Goal: Task Accomplishment & Management: Manage account settings

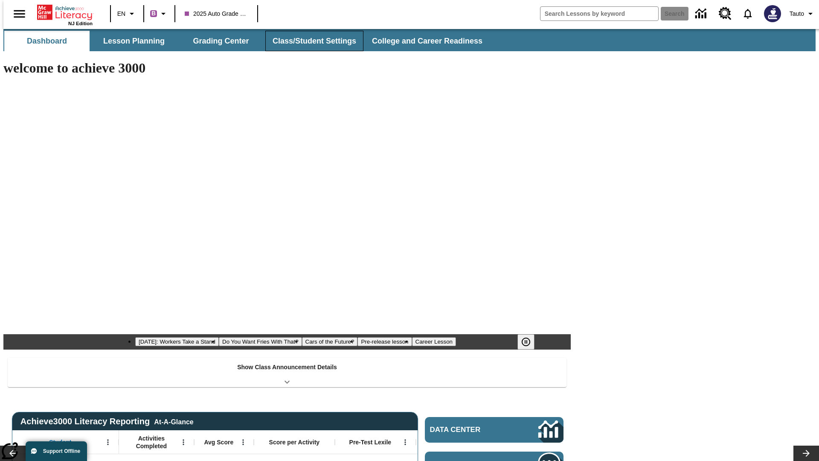
click at [310, 41] on button "Class/Student Settings" at bounding box center [314, 41] width 98 height 20
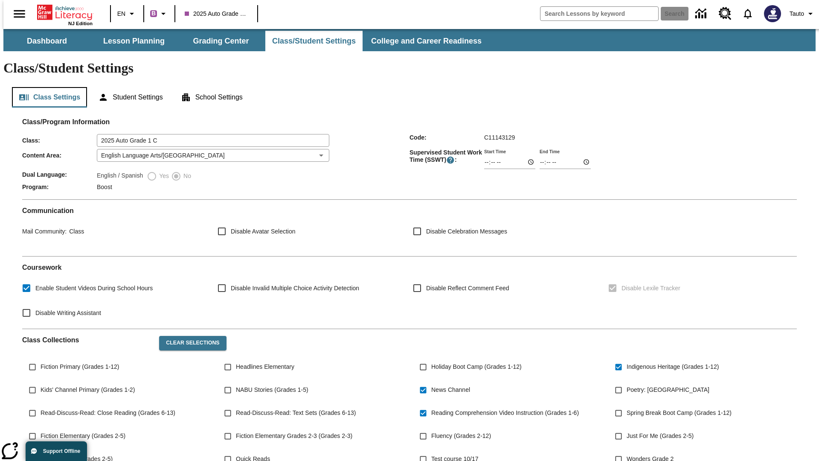
click at [46, 87] on button "Class Settings" at bounding box center [49, 97] width 75 height 20
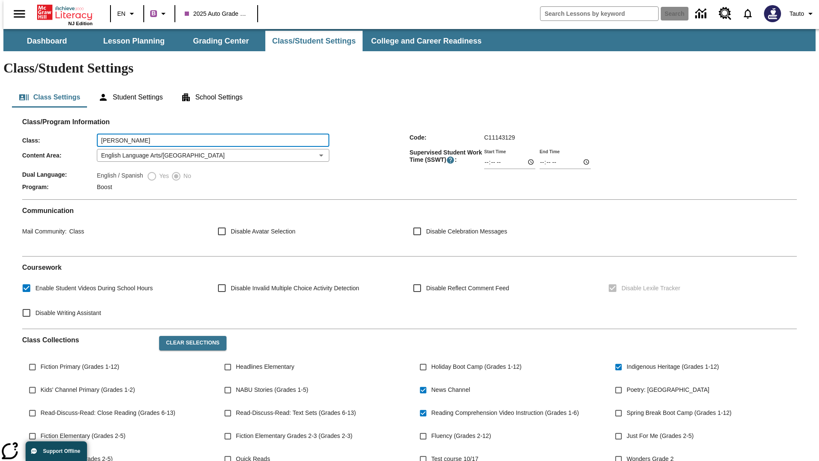
type input "[PERSON_NAME]"
type input "06:00"
type input "06:01"
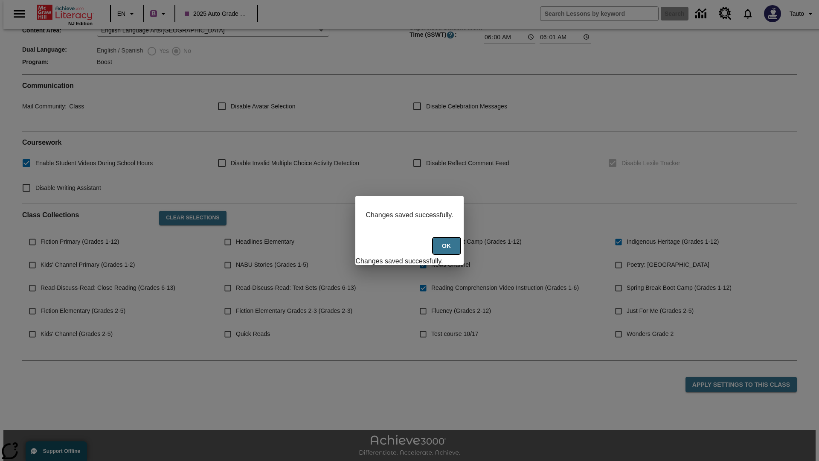
click at [447, 250] on button "Ok" at bounding box center [446, 246] width 27 height 17
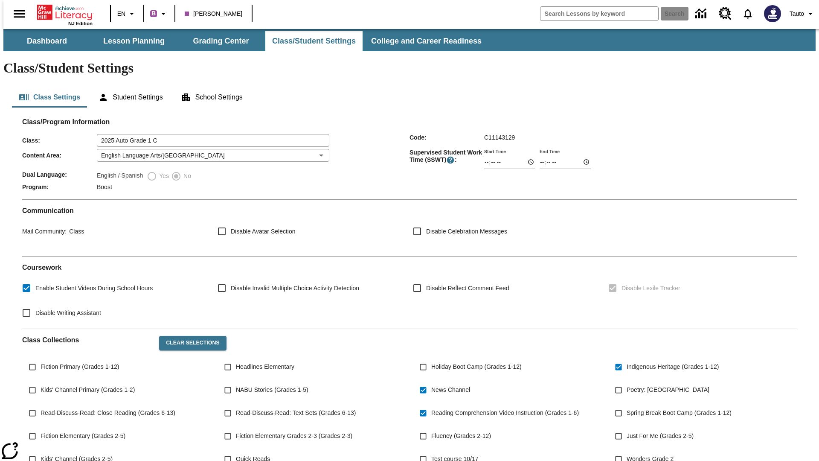
type input "2025 Auto Grade 1 C"
type input "06:00"
type input "06:01"
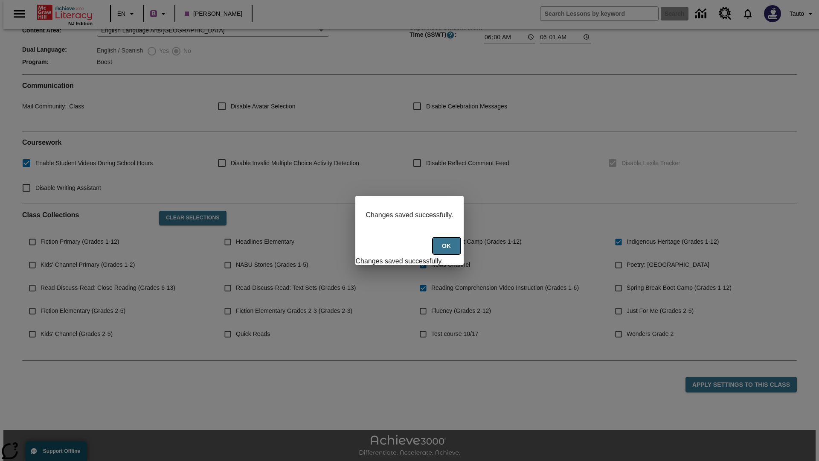
click at [447, 250] on button "Ok" at bounding box center [446, 246] width 27 height 17
